Goal: Task Accomplishment & Management: Manage account settings

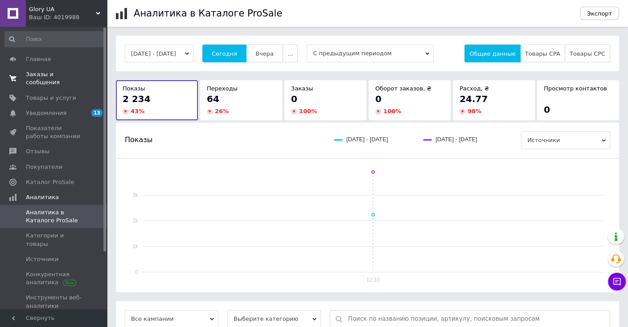
click at [62, 74] on span "Заказы и сообщения" at bounding box center [54, 78] width 57 height 16
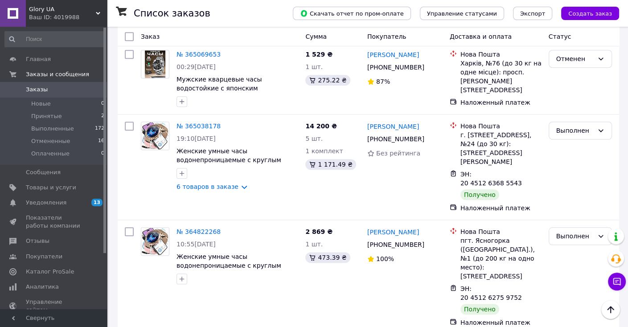
scroll to position [802, 0]
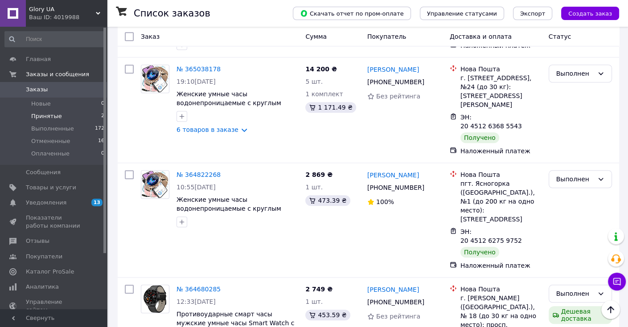
click at [95, 112] on li "Принятые 2" at bounding box center [55, 116] width 110 height 12
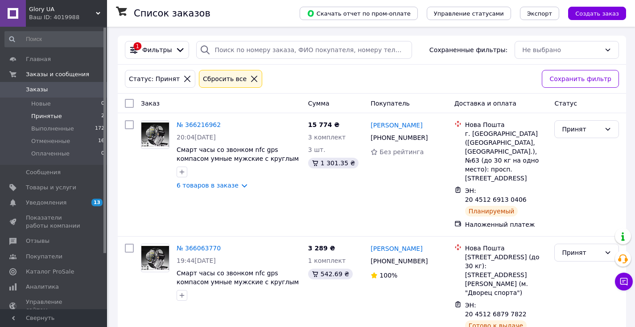
click at [250, 77] on icon at bounding box center [254, 79] width 8 height 8
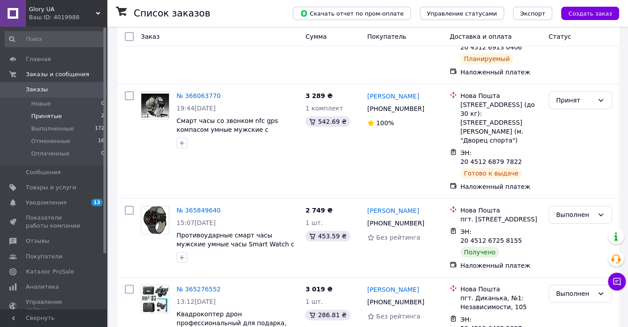
scroll to position [134, 0]
